Goal: Information Seeking & Learning: Learn about a topic

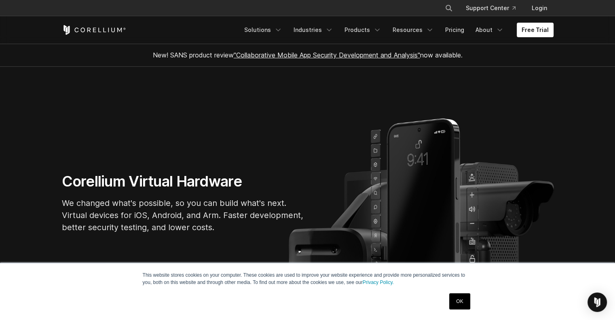
click at [459, 298] on link "OK" at bounding box center [459, 301] width 21 height 16
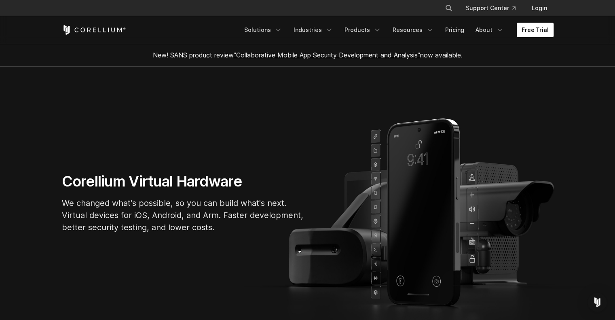
click at [531, 37] on link "Free Trial" at bounding box center [535, 30] width 37 height 15
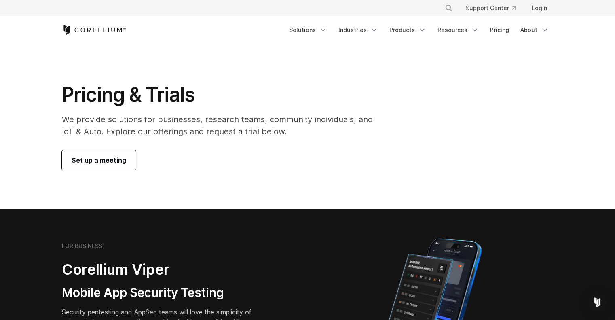
click at [102, 164] on span "Set up a meeting" at bounding box center [99, 160] width 55 height 10
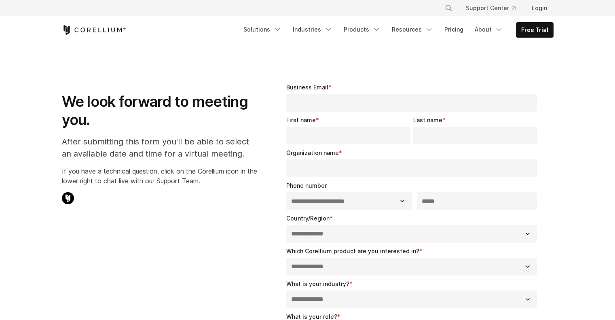
select select "**"
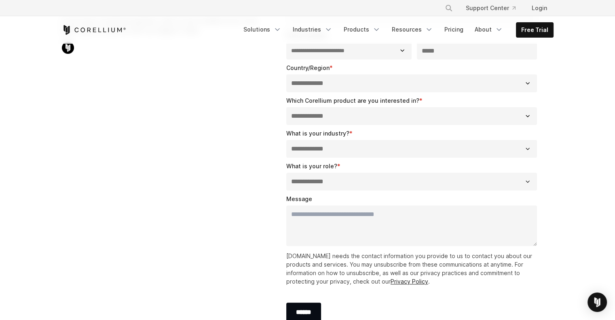
scroll to position [162, 0]
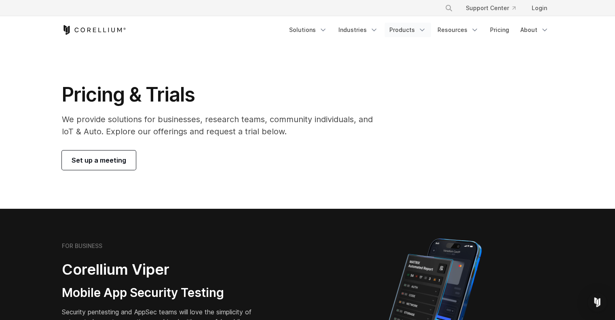
click at [421, 29] on icon "Navigation Menu" at bounding box center [422, 30] width 8 height 8
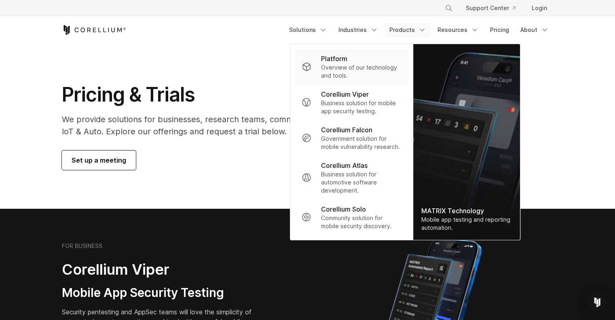
click at [364, 61] on div "Platform" at bounding box center [361, 59] width 80 height 10
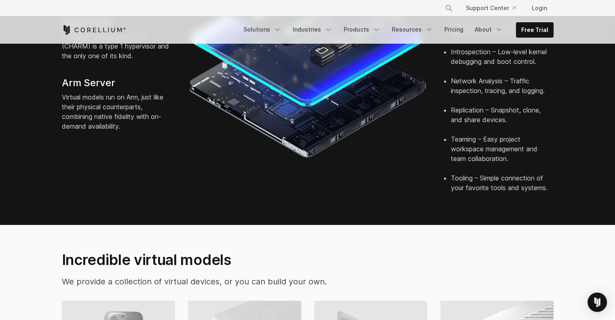
scroll to position [485, 0]
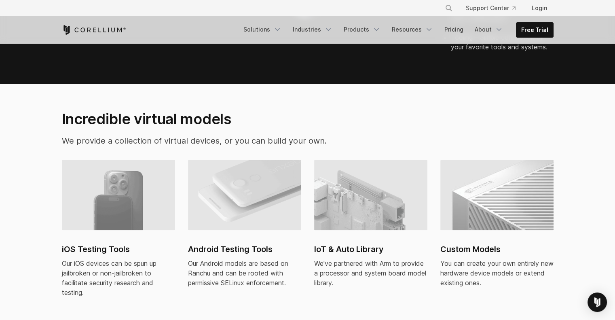
click at [132, 186] on img at bounding box center [118, 195] width 113 height 70
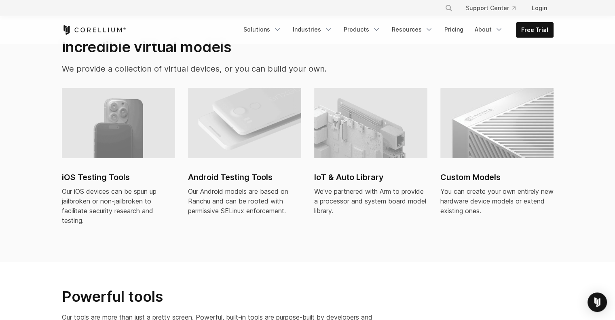
scroll to position [525, 0]
